Goal: Task Accomplishment & Management: Manage account settings

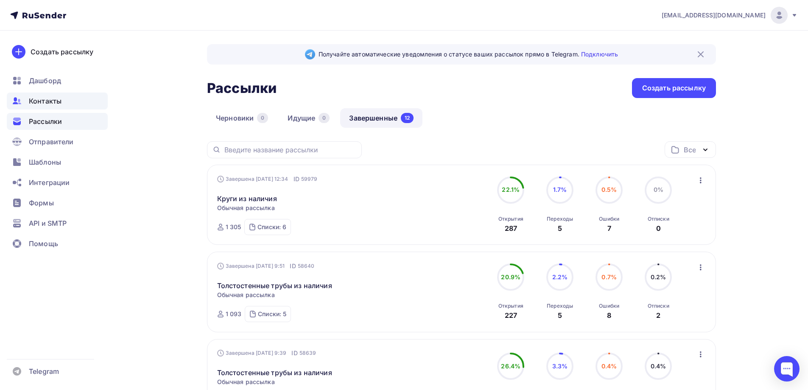
click at [50, 95] on div "Контакты" at bounding box center [57, 101] width 101 height 17
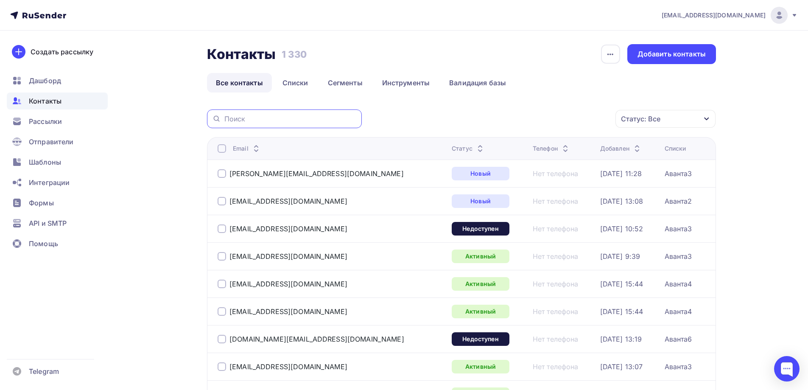
click at [308, 119] on input "text" at bounding box center [290, 118] width 132 height 9
paste input "[EMAIL_ADDRESS][DOMAIN_NAME]"
type input "[EMAIL_ADDRESS][DOMAIN_NAME]"
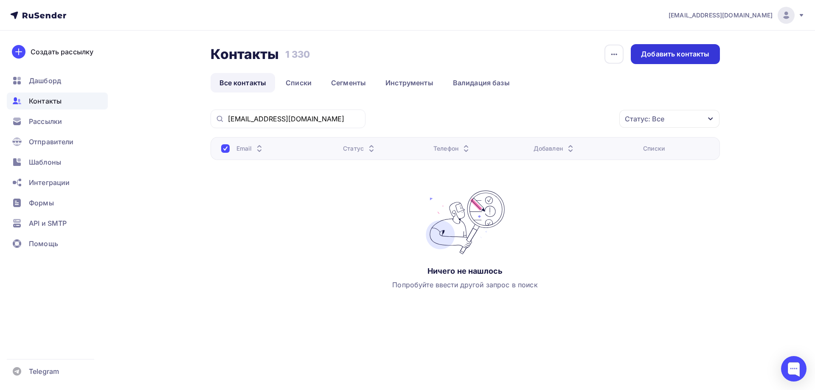
click at [659, 58] on div "Добавить контакты" at bounding box center [675, 54] width 68 height 10
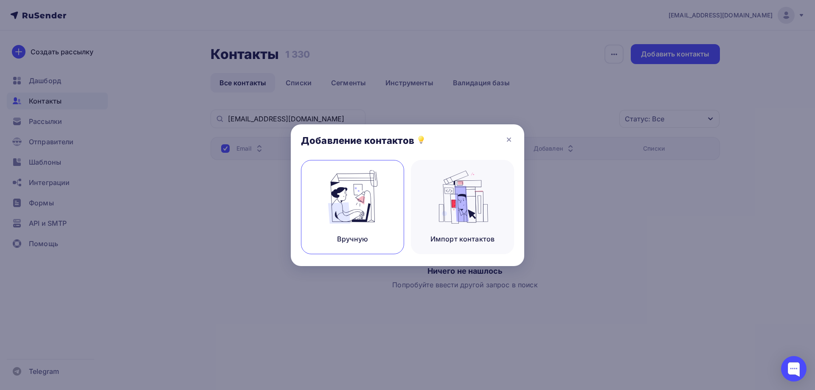
click at [370, 216] on img at bounding box center [352, 196] width 57 height 53
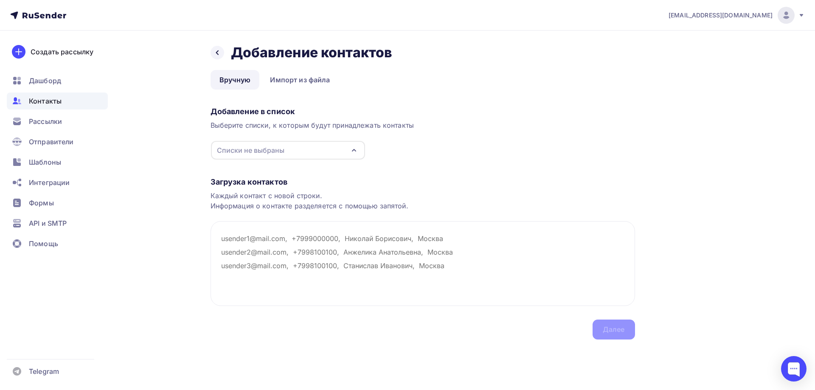
click at [329, 150] on div "Списки не выбраны" at bounding box center [288, 150] width 154 height 19
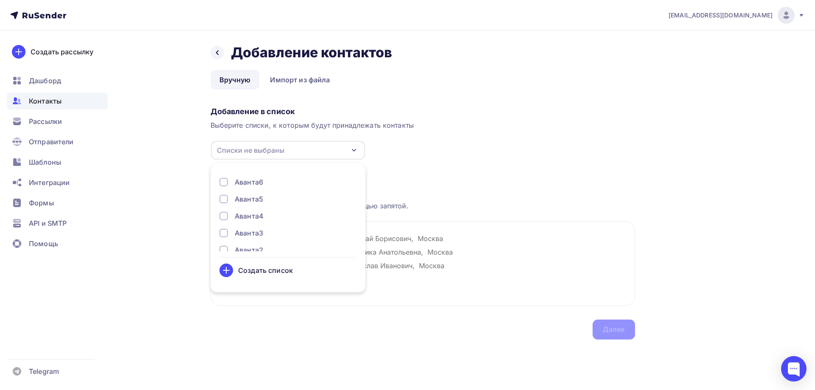
click at [250, 215] on div "Аванта4" at bounding box center [249, 216] width 29 height 10
click at [446, 183] on div "Загрузка контактов" at bounding box center [422, 182] width 424 height 10
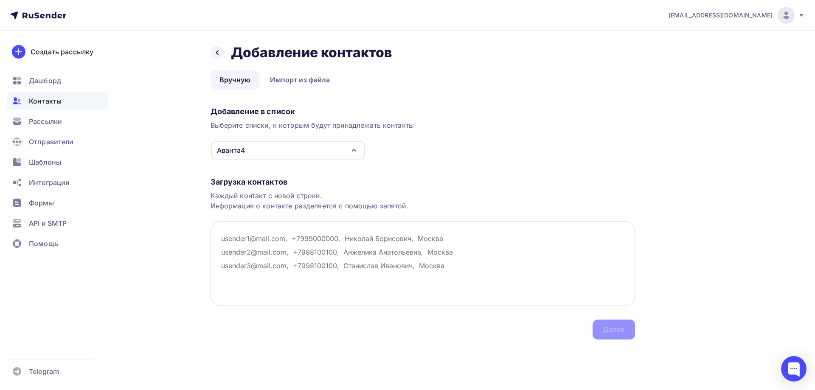
click at [271, 244] on textarea at bounding box center [422, 263] width 424 height 85
paste textarea "[EMAIL_ADDRESS][DOMAIN_NAME]"
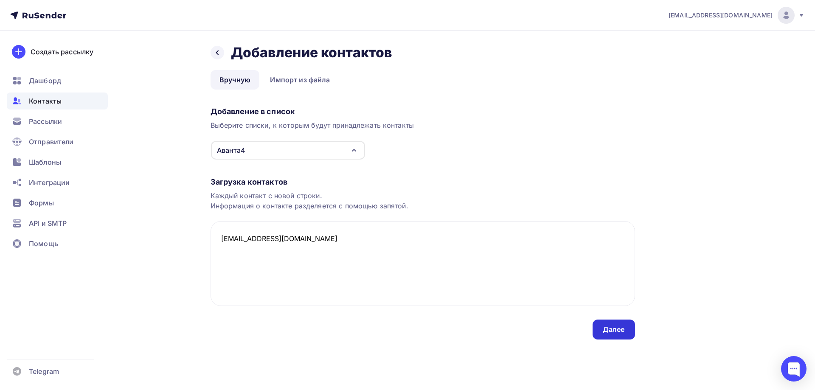
type textarea "[EMAIL_ADDRESS][DOMAIN_NAME]"
click at [615, 334] on div "Далее" at bounding box center [614, 330] width 22 height 10
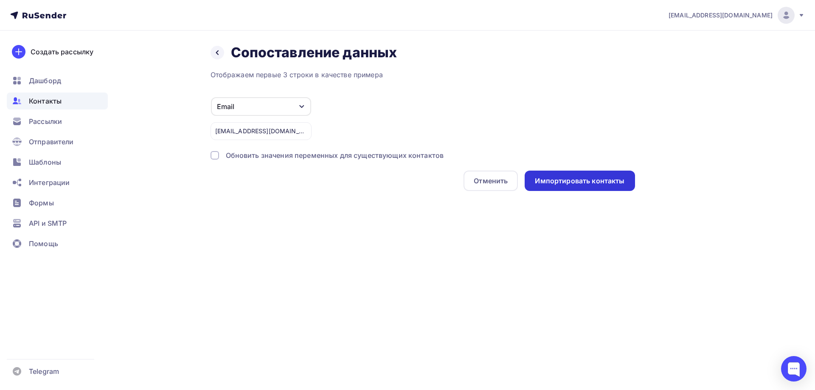
click at [578, 177] on div "Импортировать контакты" at bounding box center [580, 181] width 90 height 10
